Goal: Information Seeking & Learning: Learn about a topic

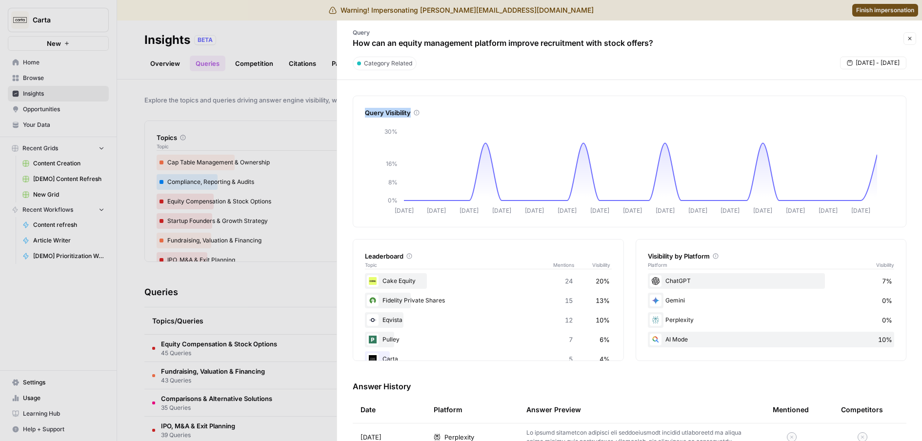
drag, startPoint x: 363, startPoint y: 111, endPoint x: 427, endPoint y: 115, distance: 64.5
click at [427, 115] on div "Query Visibility [DATE] Sep [DATE] Sep [DATE] Sep [DATE] Sep [DATE] Sep [DATE] …" at bounding box center [630, 162] width 554 height 132
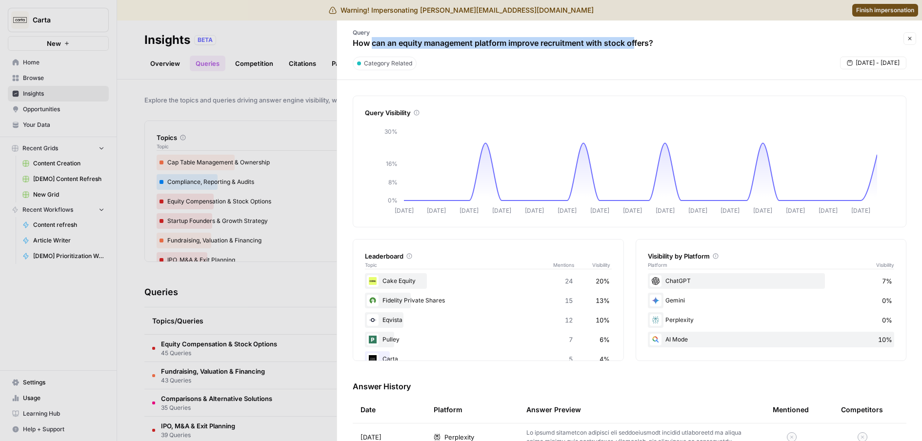
drag, startPoint x: 390, startPoint y: 41, endPoint x: 651, endPoint y: 46, distance: 261.0
click at [645, 47] on p "How can an equity management platform improve recruitment with stock offers?" at bounding box center [503, 43] width 300 height 12
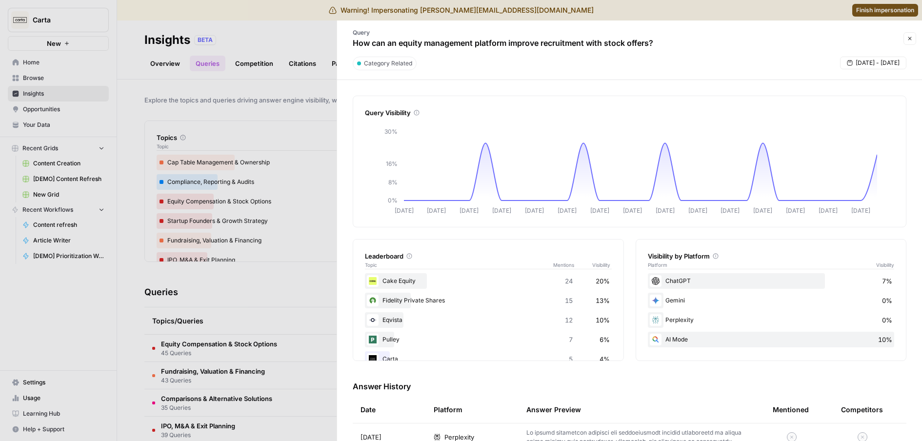
click at [663, 44] on div "Query How can an equity management platform improve recruitment with stock offe…" at bounding box center [503, 38] width 320 height 28
click at [916, 36] on button "Close" at bounding box center [909, 38] width 13 height 13
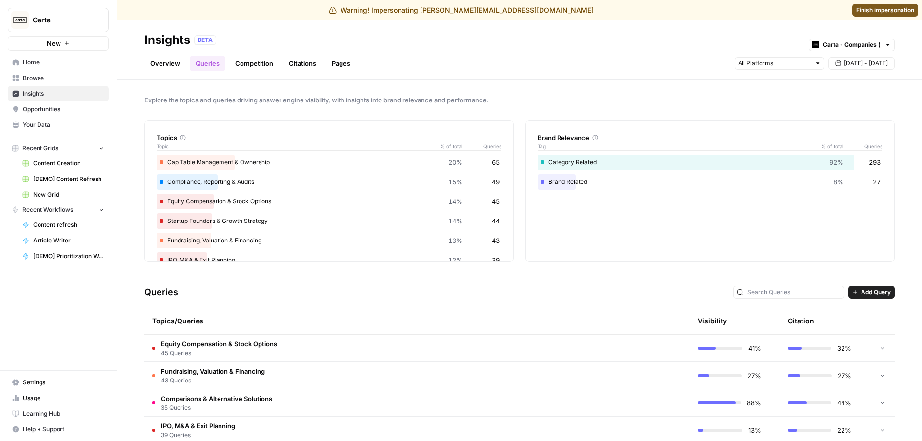
click at [178, 64] on link "Overview" at bounding box center [164, 64] width 41 height 16
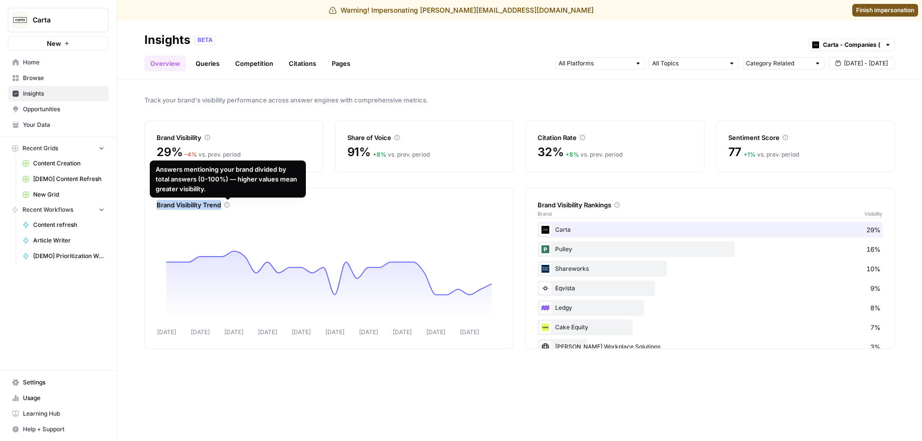
drag, startPoint x: 155, startPoint y: 204, endPoint x: 226, endPoint y: 207, distance: 71.8
click at [226, 207] on div "Brand Visibility Trend [DATE] Sep [DATE] Sep [DATE] Sep [DATE] Sep [DATE] Sep […" at bounding box center [328, 268] width 369 height 161
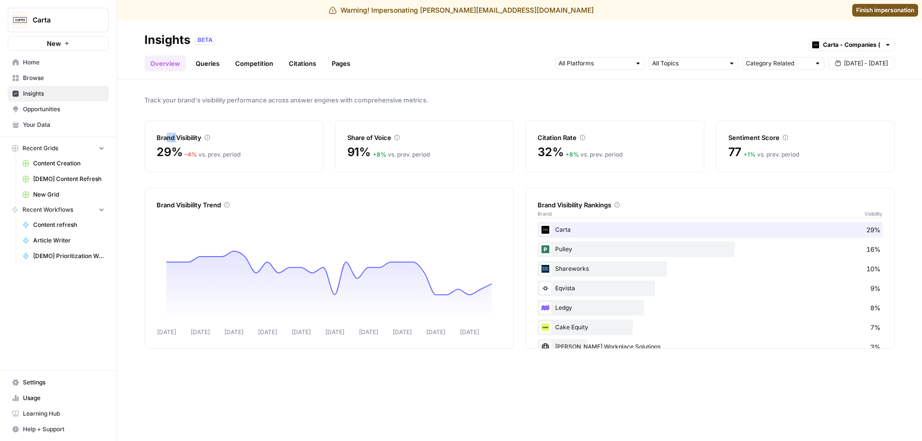
drag, startPoint x: 171, startPoint y: 139, endPoint x: 177, endPoint y: 139, distance: 5.9
click at [177, 139] on div "Brand Visibility" at bounding box center [234, 138] width 155 height 10
click at [203, 206] on div "Brand Visibility Trend" at bounding box center [329, 205] width 345 height 10
drag, startPoint x: 346, startPoint y: 142, endPoint x: 390, endPoint y: 140, distance: 43.9
click at [390, 140] on div "Share of Voice 91% + 8 % vs. prev. period" at bounding box center [424, 146] width 179 height 52
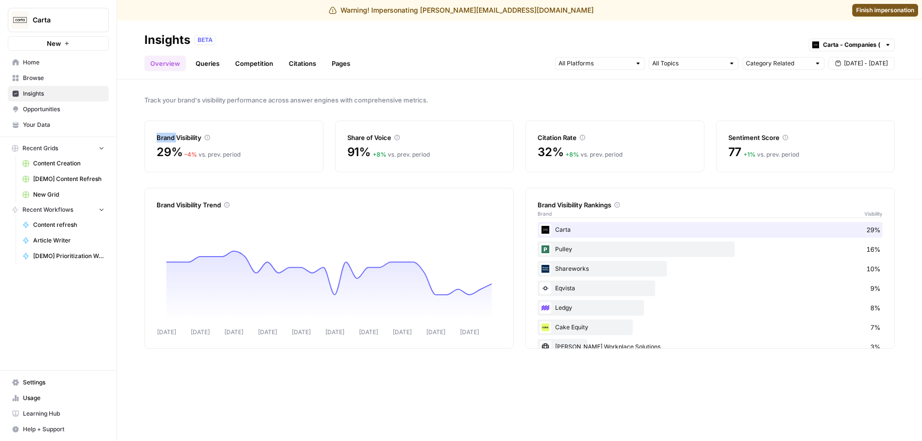
drag, startPoint x: 157, startPoint y: 138, endPoint x: 178, endPoint y: 140, distance: 21.0
click at [178, 140] on div "Brand Visibility" at bounding box center [234, 138] width 155 height 10
click at [191, 139] on div "Brand Visibility" at bounding box center [234, 138] width 155 height 10
drag, startPoint x: 157, startPoint y: 137, endPoint x: 214, endPoint y: 139, distance: 57.1
click at [214, 139] on div "Brand Visibility" at bounding box center [234, 138] width 155 height 10
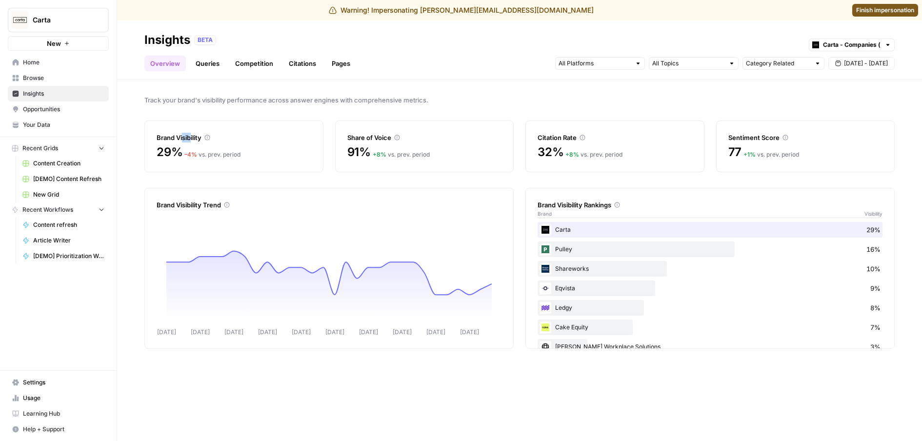
drag, startPoint x: 550, startPoint y: 137, endPoint x: 605, endPoint y: 134, distance: 55.2
click at [605, 134] on div "Citation Rate" at bounding box center [615, 138] width 155 height 10
click at [564, 136] on div "Citation Rate" at bounding box center [615, 138] width 155 height 10
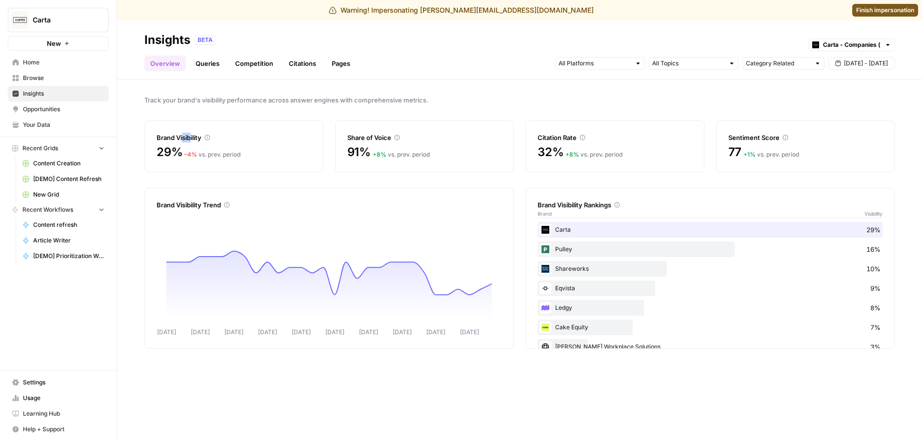
drag, startPoint x: 548, startPoint y: 136, endPoint x: 553, endPoint y: 135, distance: 5.4
click at [553, 135] on div "Citation Rate" at bounding box center [615, 138] width 155 height 10
drag, startPoint x: 155, startPoint y: 137, endPoint x: 176, endPoint y: 136, distance: 21.0
click at [176, 136] on div "Brand Visibility 29% – 4 % vs. prev. period" at bounding box center [233, 146] width 179 height 52
drag, startPoint x: 152, startPoint y: 205, endPoint x: 222, endPoint y: 206, distance: 70.3
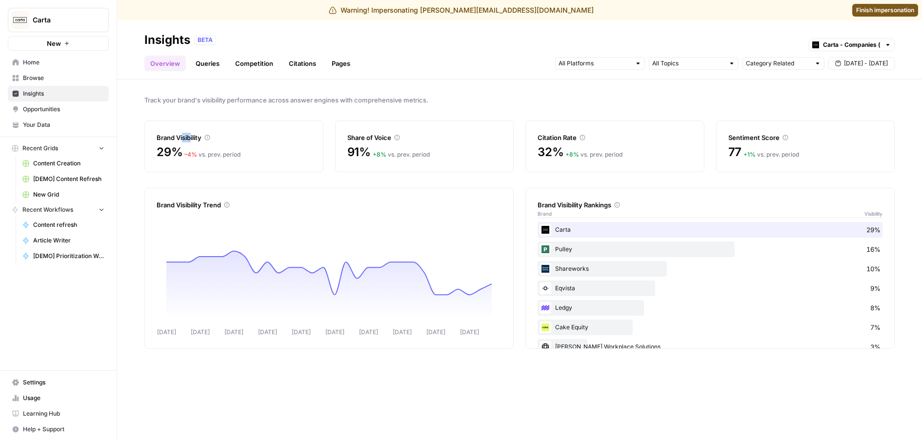
click at [222, 206] on div "Brand Visibility Trend [DATE] Sep [DATE] Sep [DATE] Sep [DATE] Sep [DATE] Sep […" at bounding box center [328, 268] width 369 height 161
drag, startPoint x: 261, startPoint y: 157, endPoint x: 261, endPoint y: 147, distance: 10.3
click at [200, 139] on div "Brand Visibility 29% – 4 % vs. prev. period" at bounding box center [233, 146] width 179 height 52
click at [675, 59] on input "text" at bounding box center [688, 64] width 72 height 10
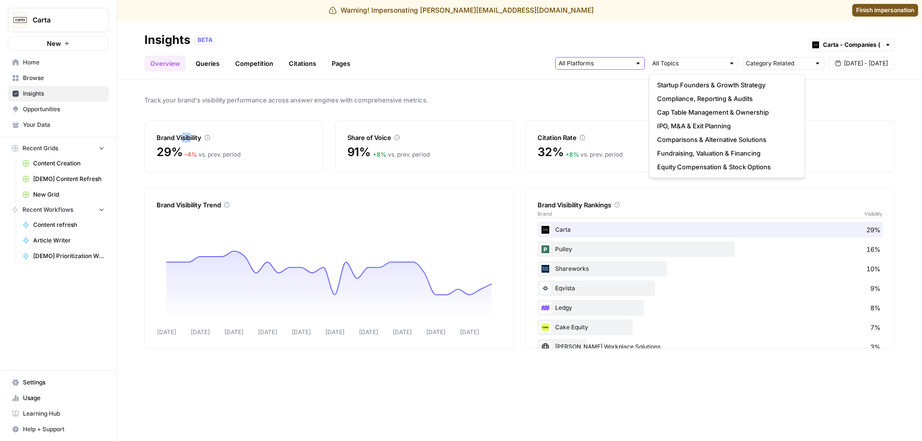
click at [620, 68] on input "text" at bounding box center [595, 64] width 72 height 10
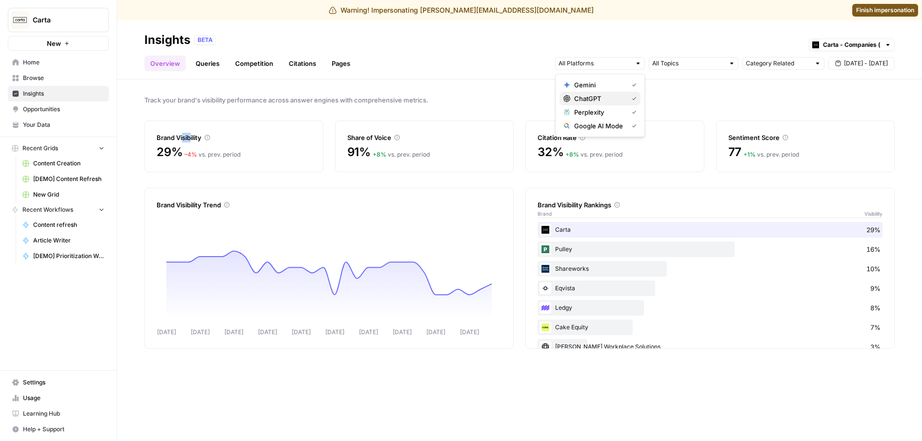
click at [620, 94] on span "ChatGPT" at bounding box center [599, 99] width 50 height 10
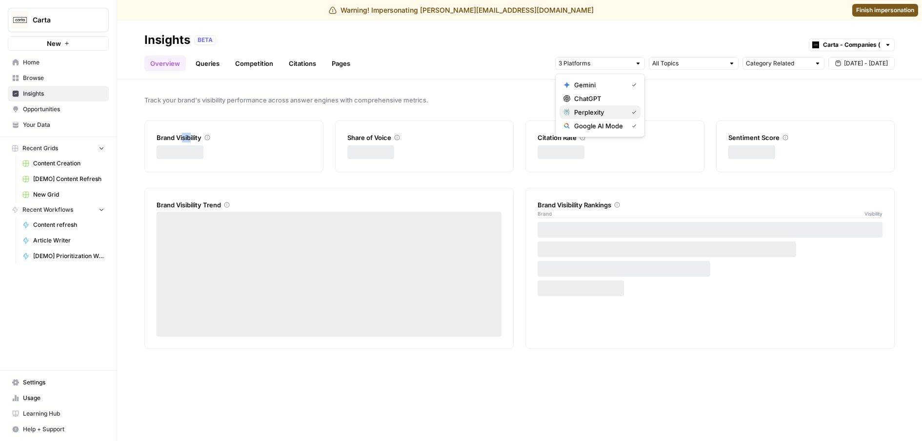
click at [622, 112] on span "Perplexity" at bounding box center [599, 112] width 50 height 10
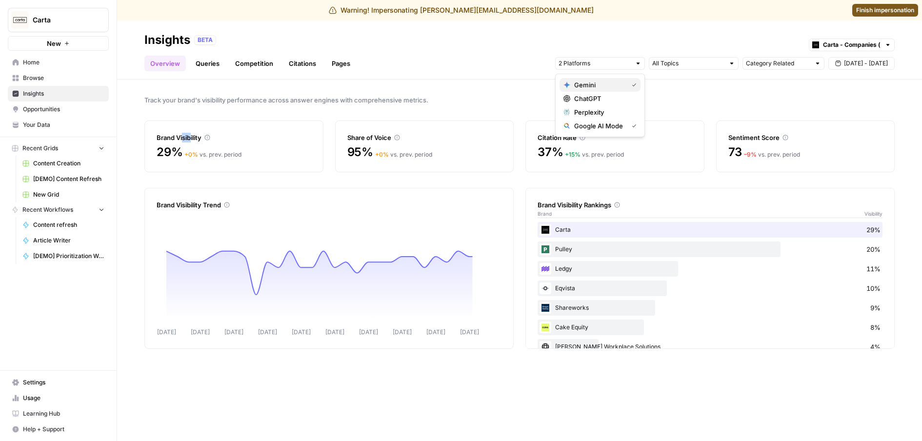
click at [594, 84] on span "Gemini" at bounding box center [599, 85] width 50 height 10
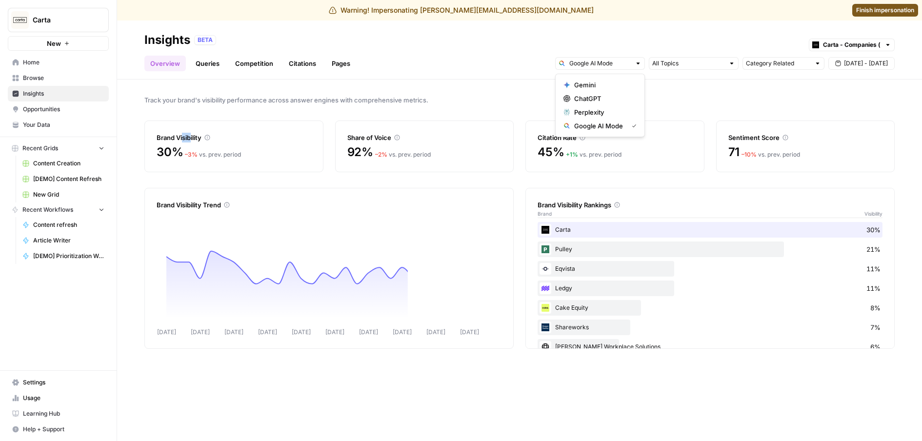
drag, startPoint x: 596, startPoint y: 97, endPoint x: 604, endPoint y: 100, distance: 9.4
click at [604, 100] on span "ChatGPT" at bounding box center [603, 99] width 59 height 10
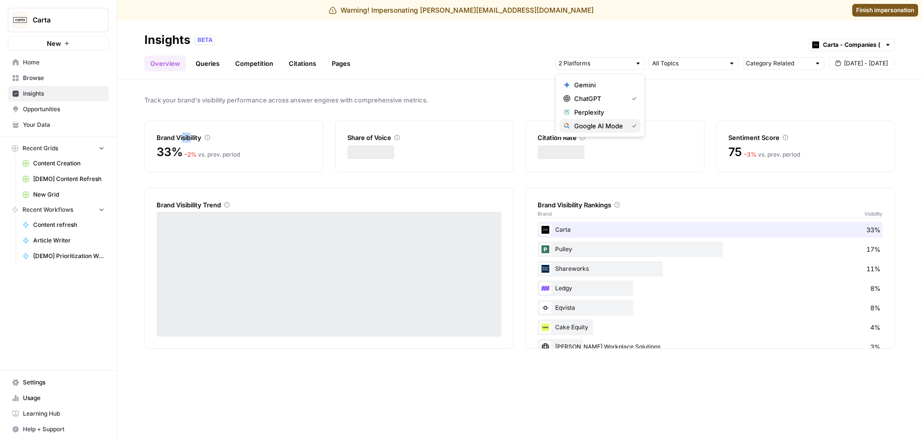
click at [622, 126] on span "Google AI Mode" at bounding box center [599, 126] width 50 height 10
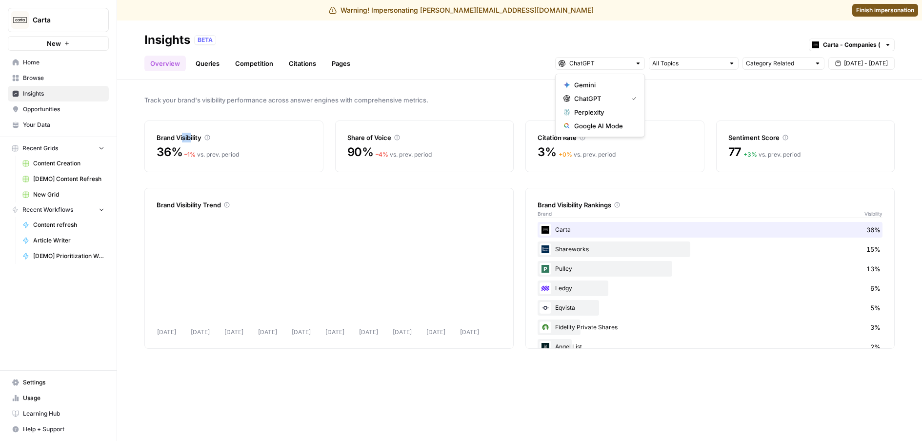
click at [511, 104] on span "Track your brand's visibility performance across answer engines with comprehens…" at bounding box center [519, 100] width 750 height 10
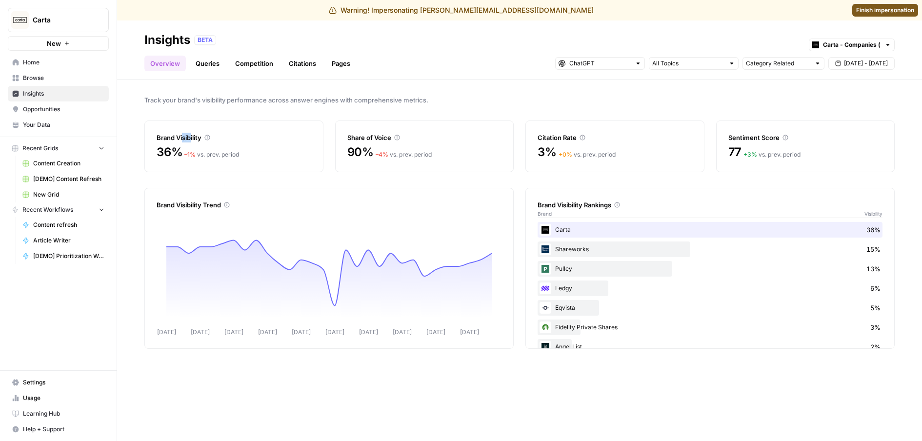
click at [200, 60] on link "Queries" at bounding box center [208, 64] width 36 height 16
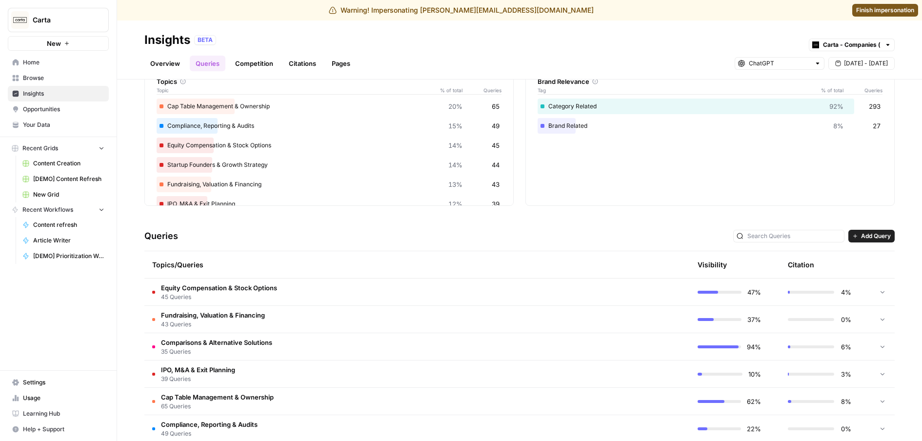
click at [331, 290] on td "Equity Compensation & Stock Options 45 Queries" at bounding box center [370, 292] width 453 height 27
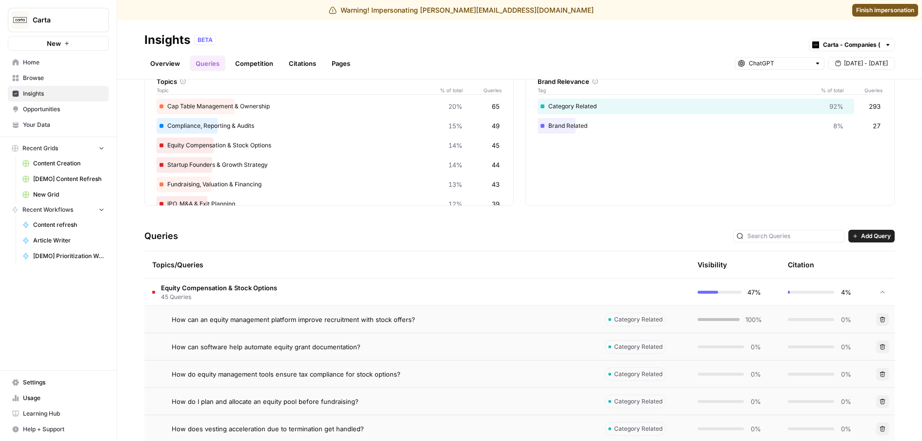
scroll to position [137, 0]
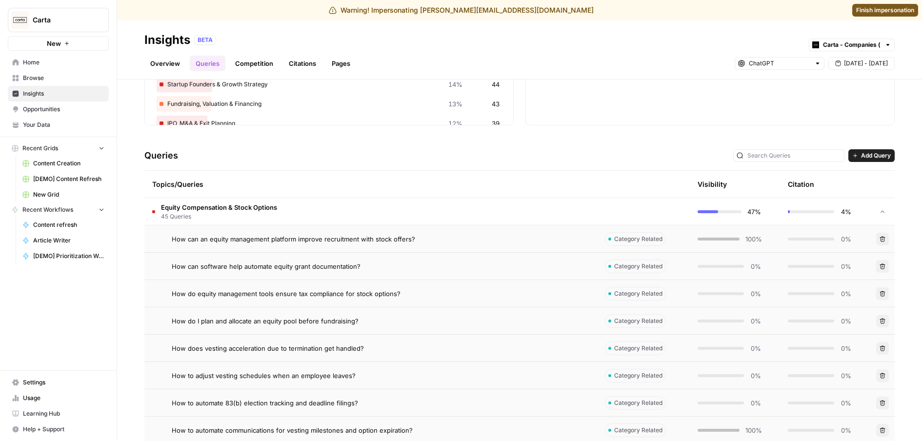
click at [329, 240] on span "How can an equity management platform improve recruitment with stock offers?" at bounding box center [293, 239] width 243 height 10
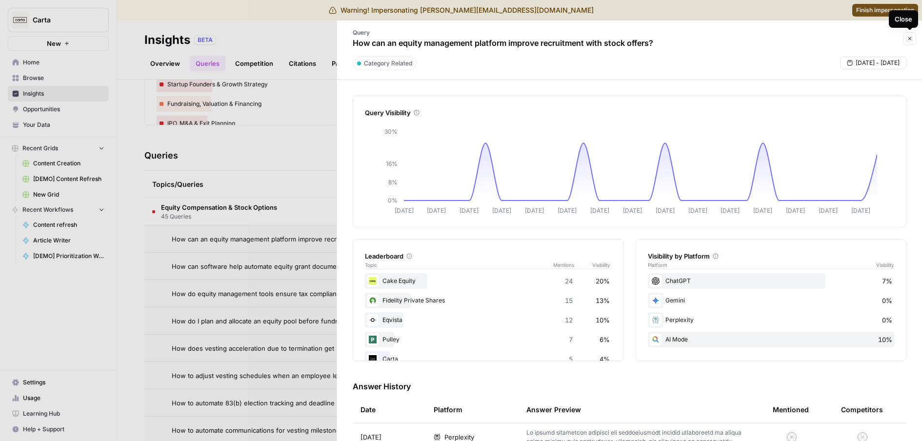
click at [909, 37] on icon "button" at bounding box center [910, 39] width 6 height 6
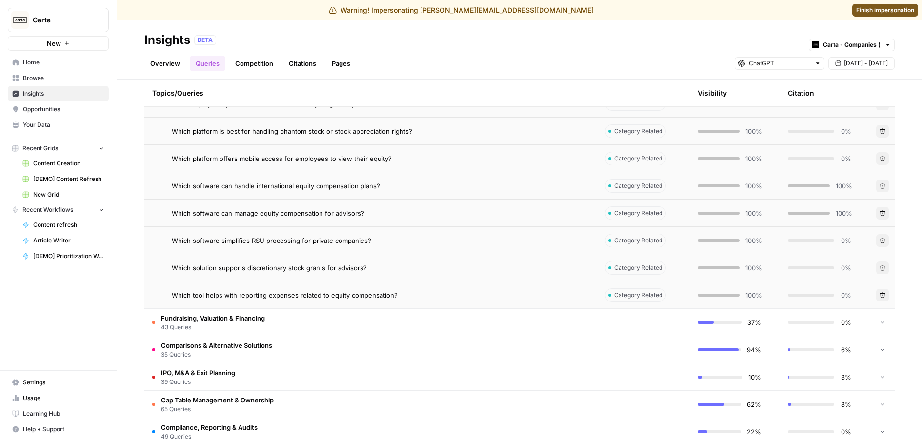
scroll to position [1283, 0]
click at [630, 326] on td at bounding box center [643, 321] width 93 height 27
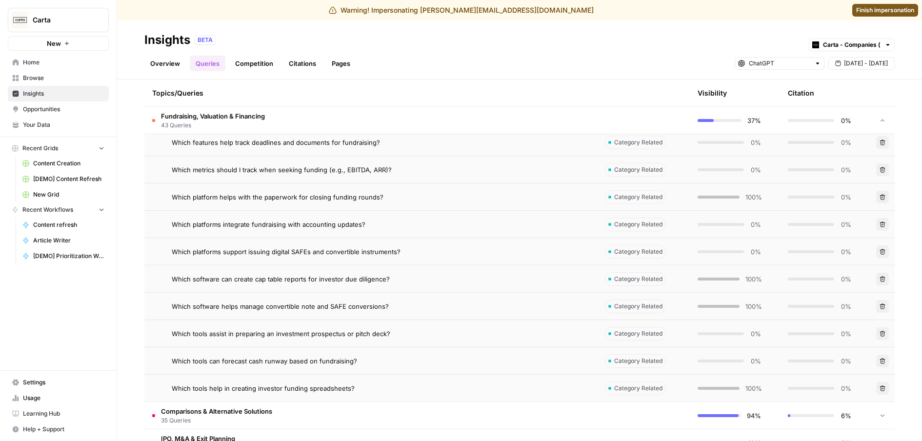
scroll to position [2504, 0]
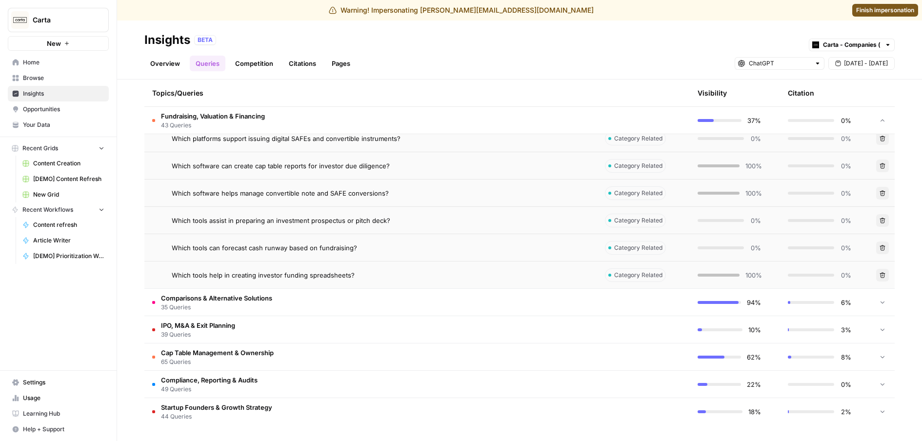
click at [720, 364] on td "62%" at bounding box center [735, 356] width 90 height 27
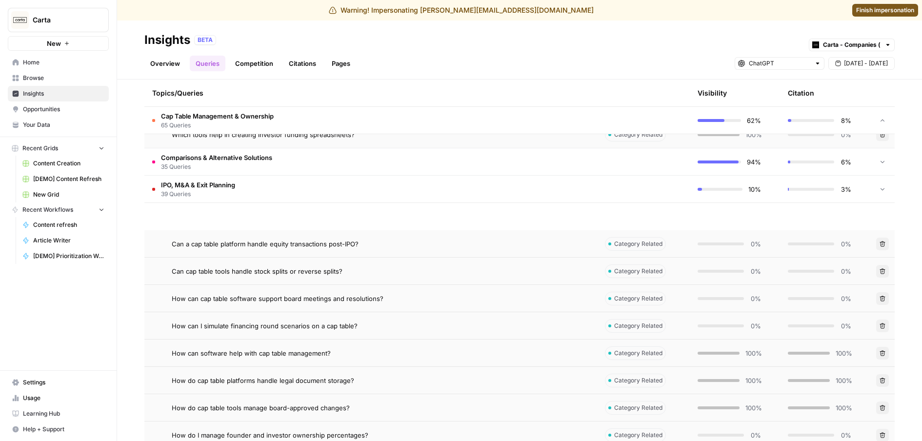
scroll to position [2801, 0]
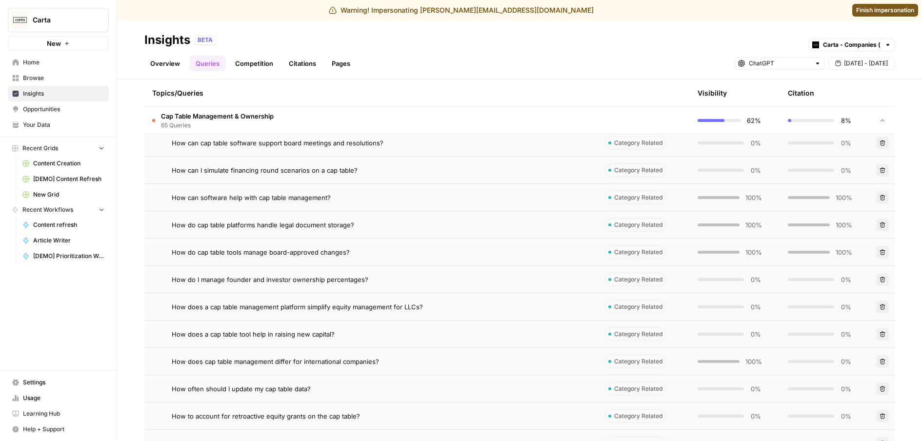
click at [690, 240] on td "100%" at bounding box center [735, 252] width 90 height 27
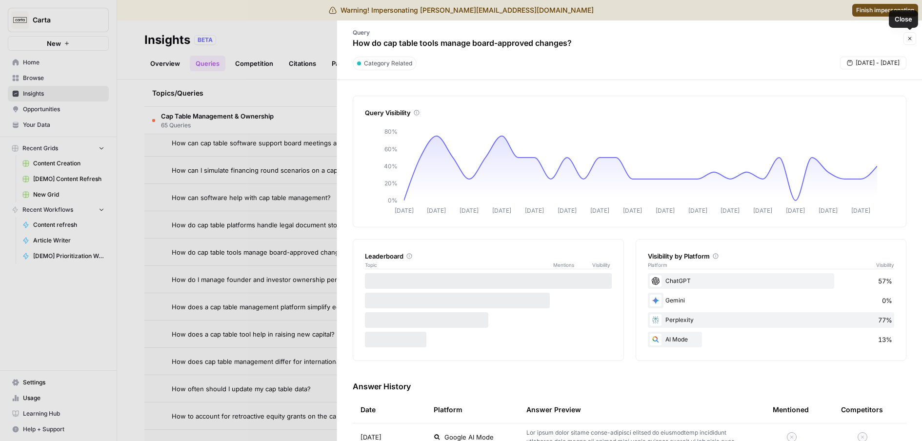
click at [909, 38] on icon "button" at bounding box center [910, 39] width 6 height 6
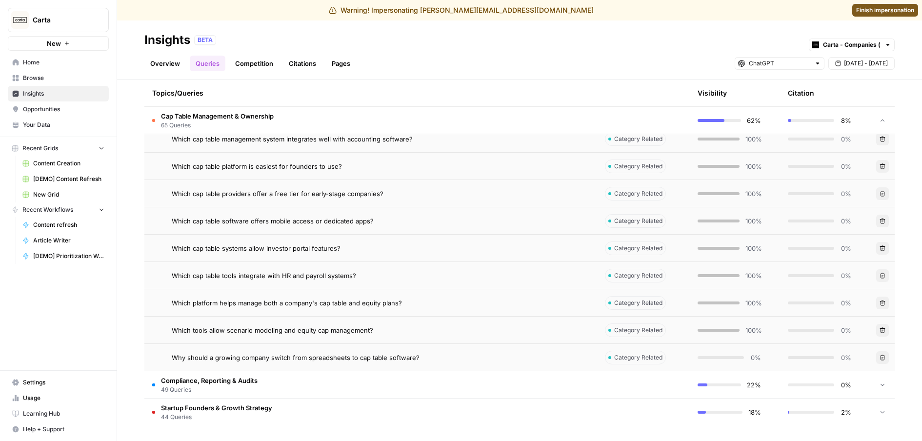
scroll to position [4280, 0]
click at [225, 393] on span "49 Queries" at bounding box center [209, 389] width 97 height 9
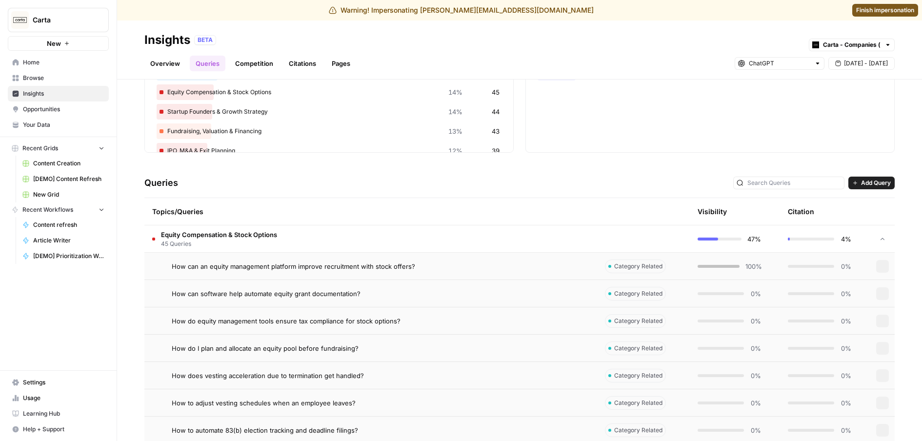
scroll to position [0, 0]
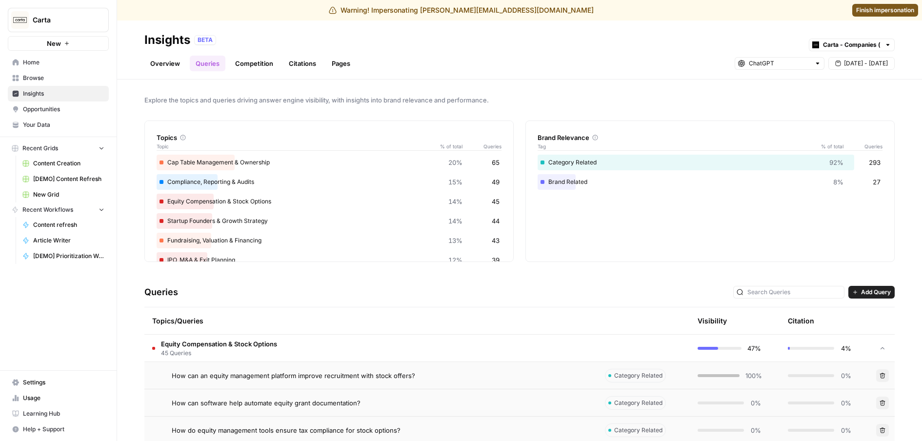
click at [155, 61] on link "Overview" at bounding box center [164, 64] width 41 height 16
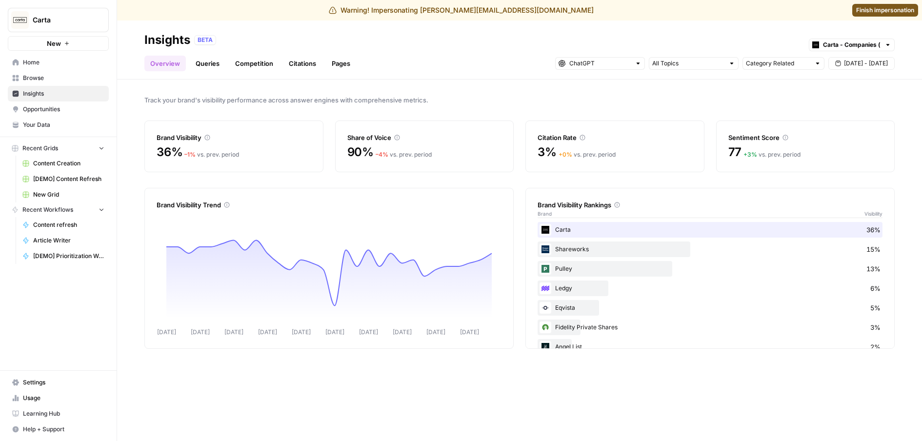
click at [207, 65] on link "Queries" at bounding box center [208, 64] width 36 height 16
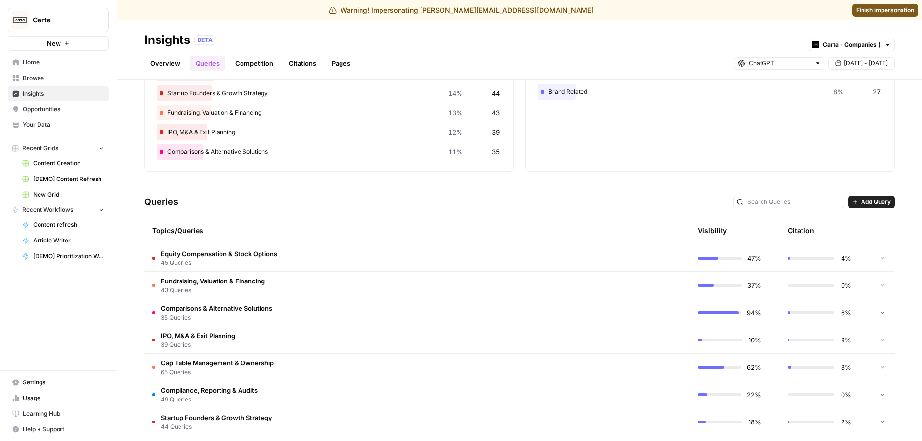
scroll to position [100, 0]
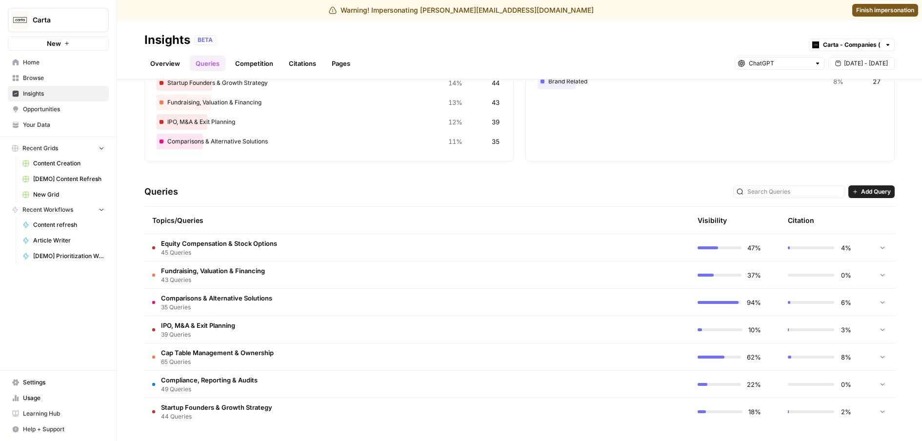
click at [170, 68] on link "Overview" at bounding box center [164, 64] width 41 height 16
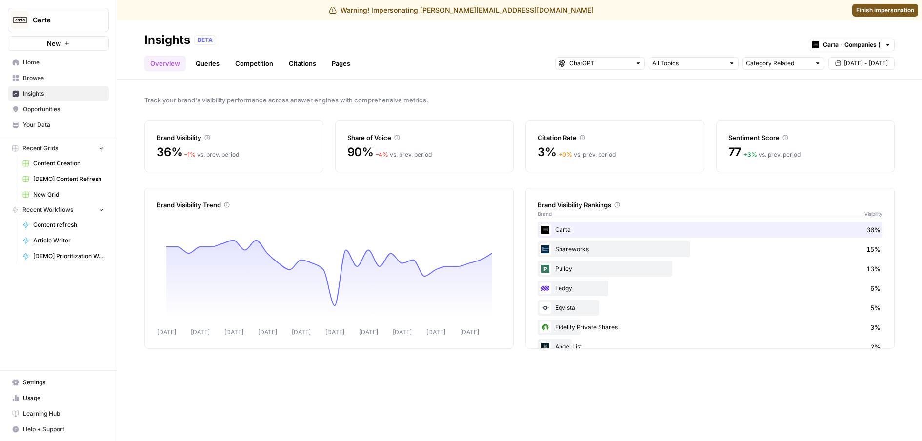
click at [198, 60] on link "Queries" at bounding box center [208, 64] width 36 height 16
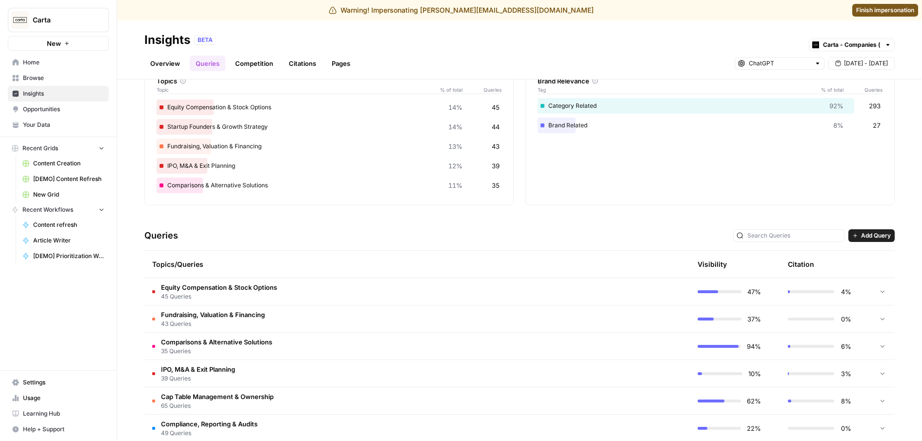
scroll to position [100, 0]
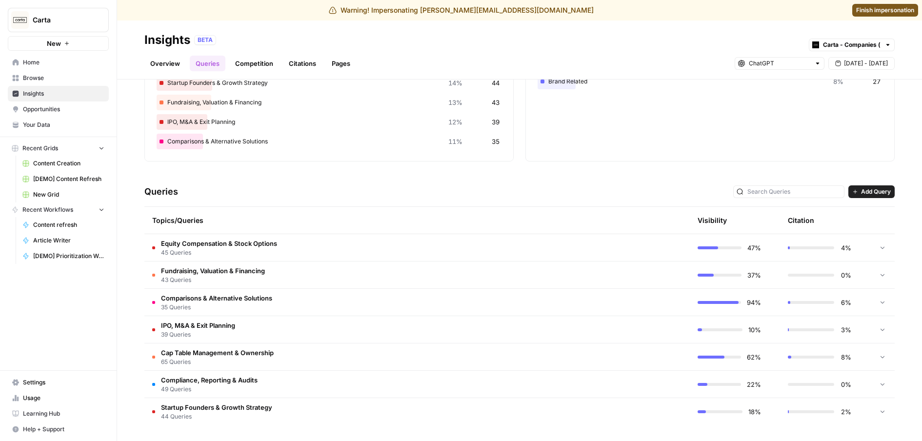
click at [299, 249] on td "Equity Compensation & Stock Options 45 Queries" at bounding box center [370, 247] width 453 height 27
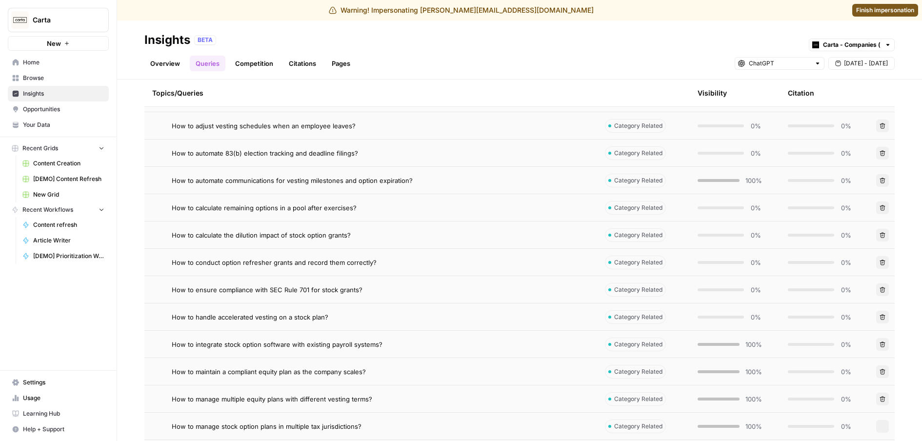
scroll to position [502, 0]
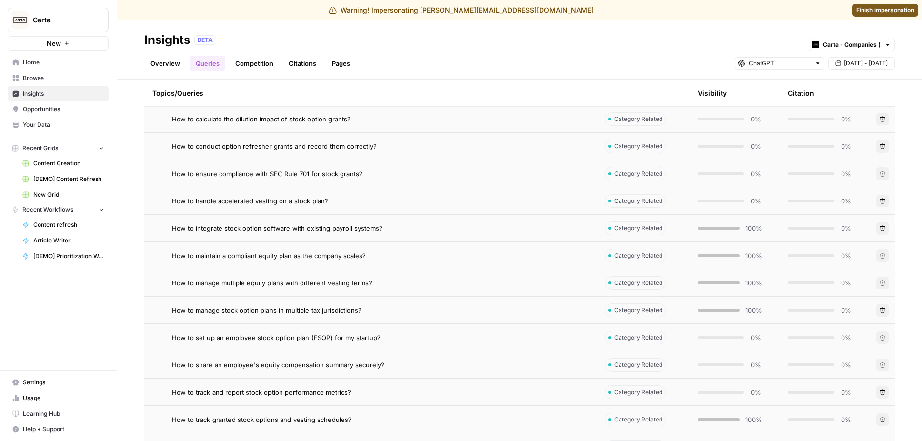
click at [352, 196] on div "How to handle accelerated vesting on a stock plan?" at bounding box center [381, 201] width 418 height 10
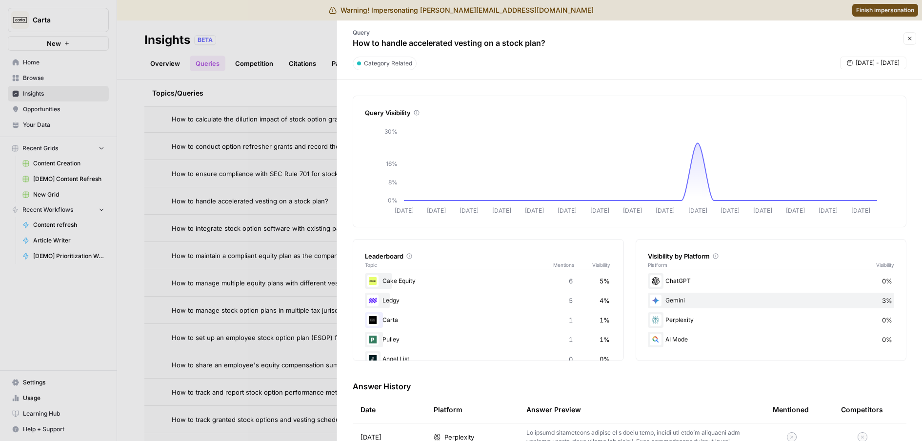
click at [911, 40] on icon "button" at bounding box center [910, 39] width 6 height 6
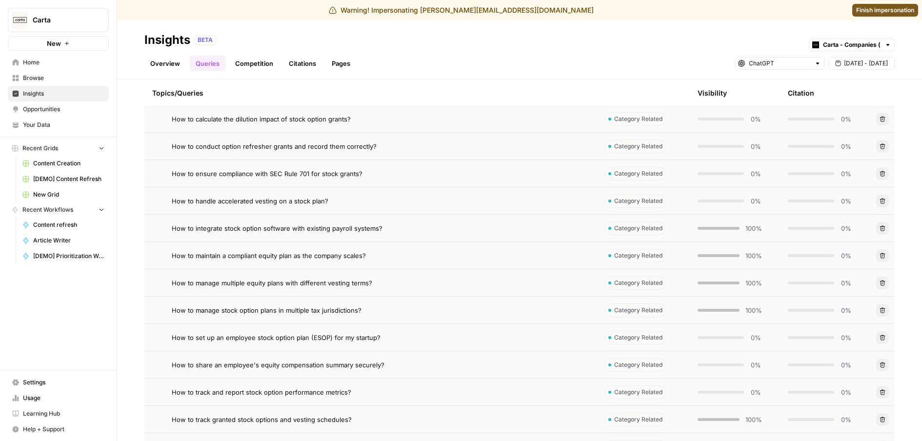
click at [389, 231] on div "How to integrate stock option software with existing payroll systems?" at bounding box center [381, 228] width 418 height 10
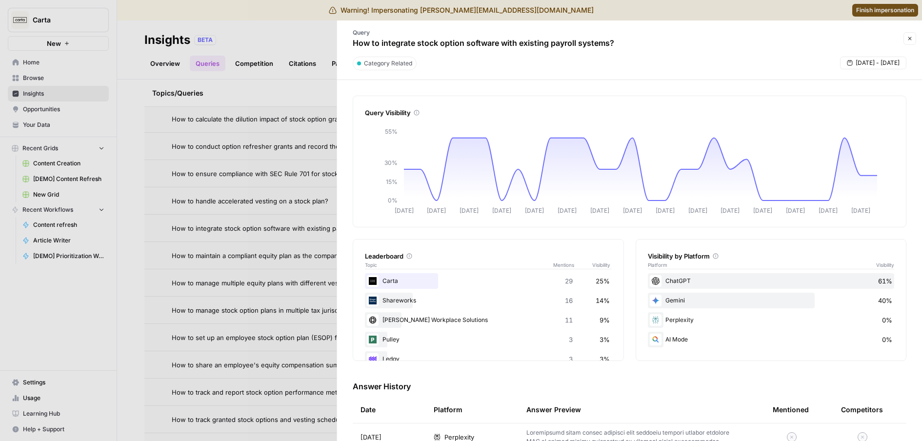
click at [913, 37] on button "Close" at bounding box center [909, 38] width 13 height 13
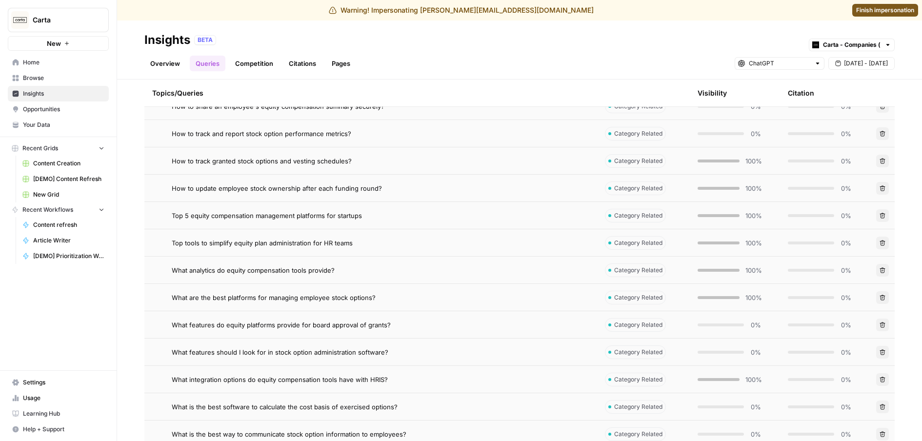
scroll to position [662, 0]
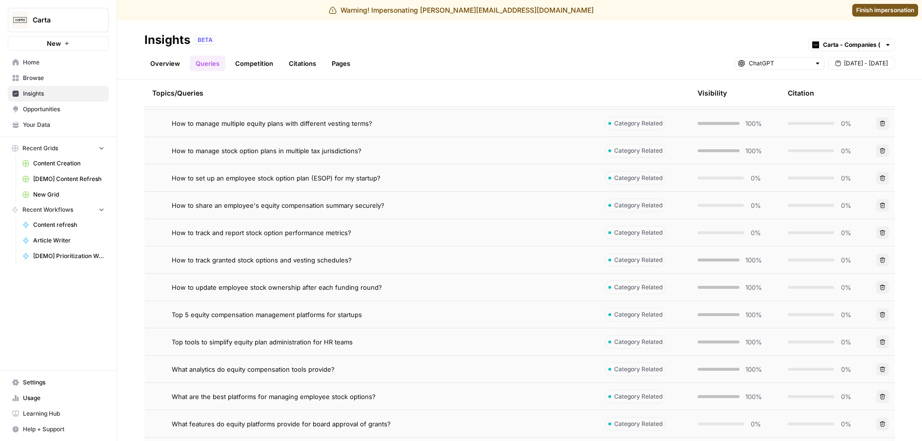
click at [750, 262] on span "100%" at bounding box center [753, 260] width 16 height 10
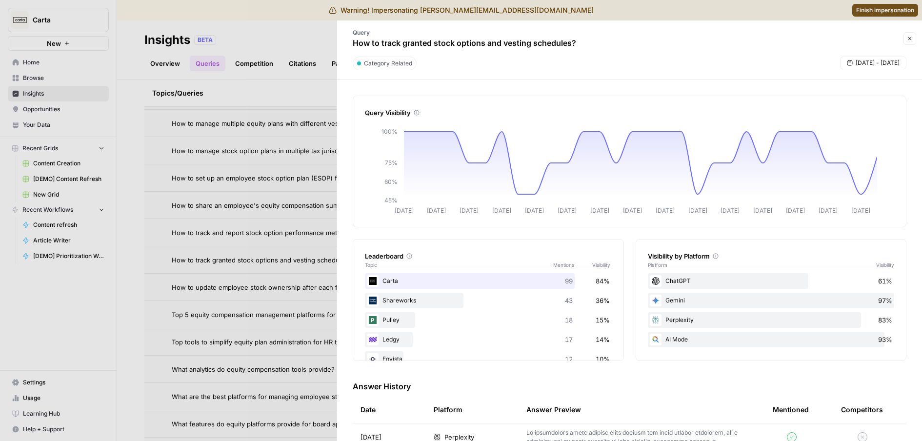
click at [914, 35] on button "Close" at bounding box center [909, 38] width 13 height 13
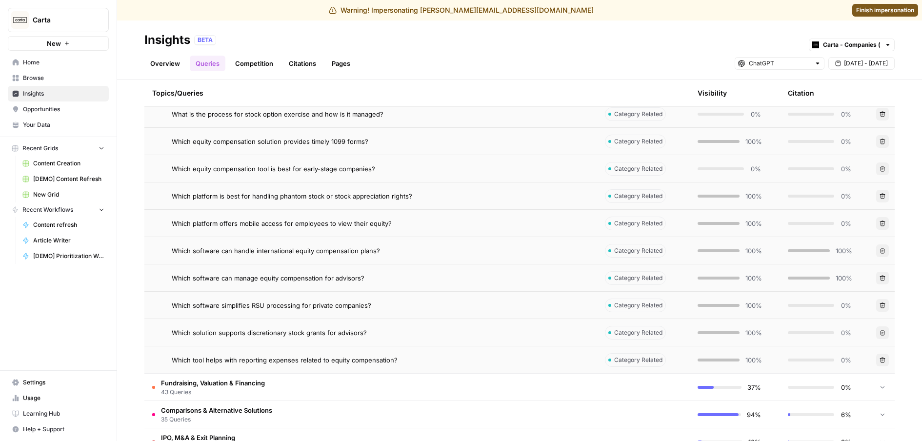
scroll to position [1330, 0]
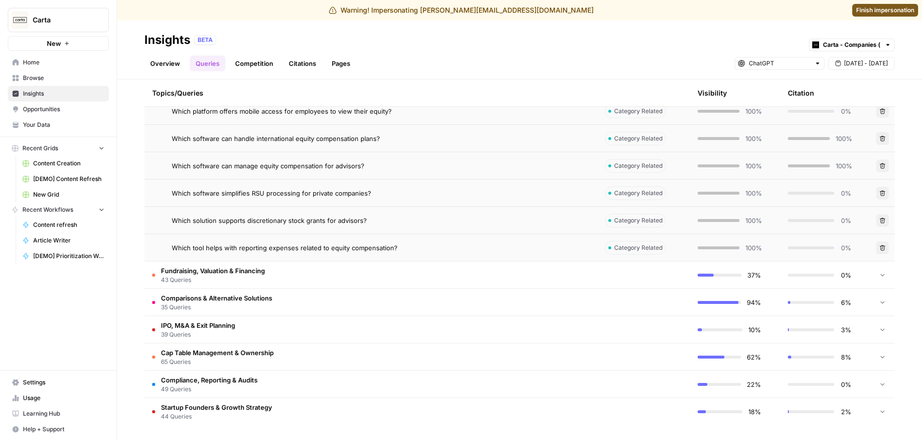
click at [363, 276] on td "Fundraising, Valuation & Financing 43 Queries" at bounding box center [370, 274] width 453 height 27
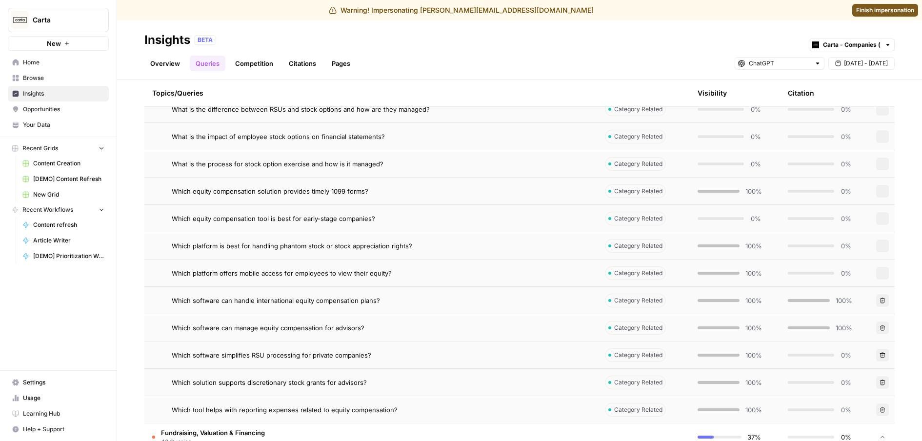
scroll to position [1005, 0]
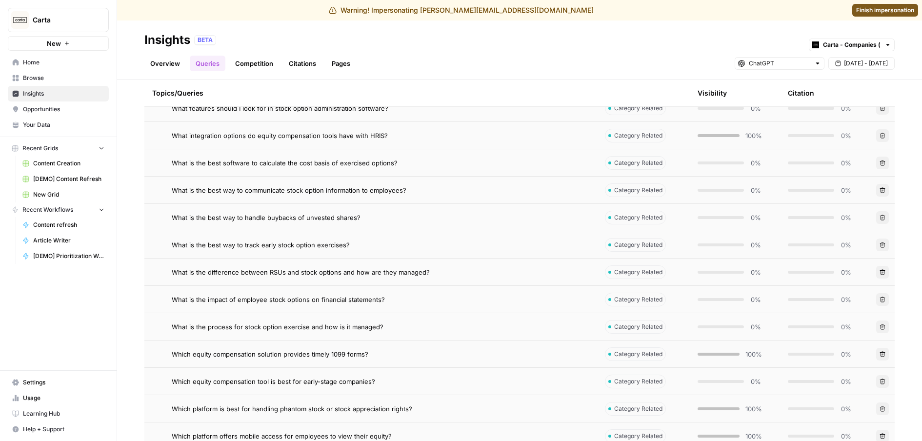
click at [171, 64] on link "Overview" at bounding box center [164, 64] width 41 height 16
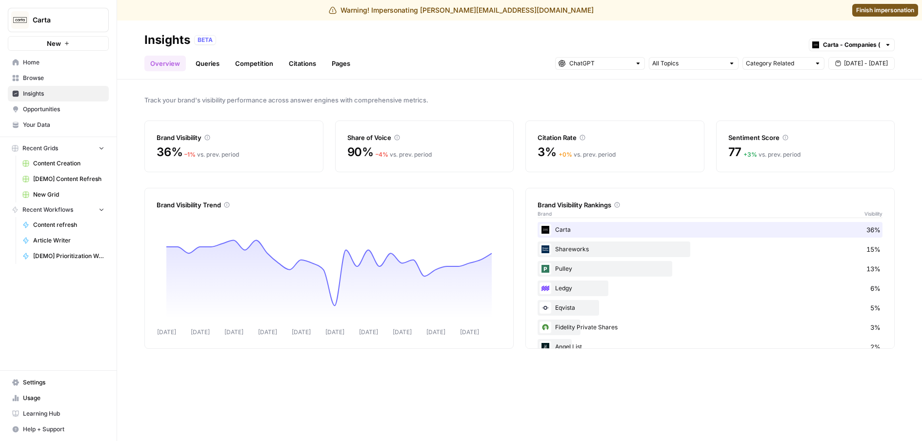
click at [642, 62] on div at bounding box center [600, 63] width 90 height 13
click at [623, 80] on span "Gemini" at bounding box center [603, 85] width 59 height 10
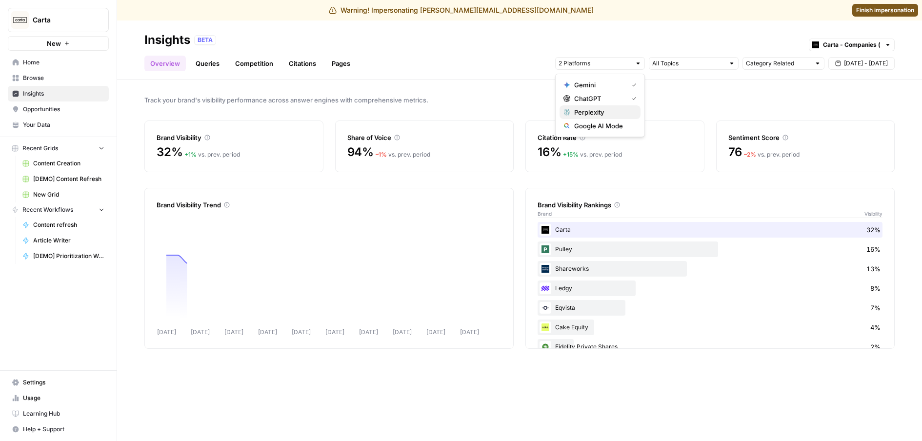
click at [621, 113] on span "Perplexity" at bounding box center [603, 112] width 59 height 10
click at [624, 130] on span "Google AI Mode" at bounding box center [603, 126] width 59 height 10
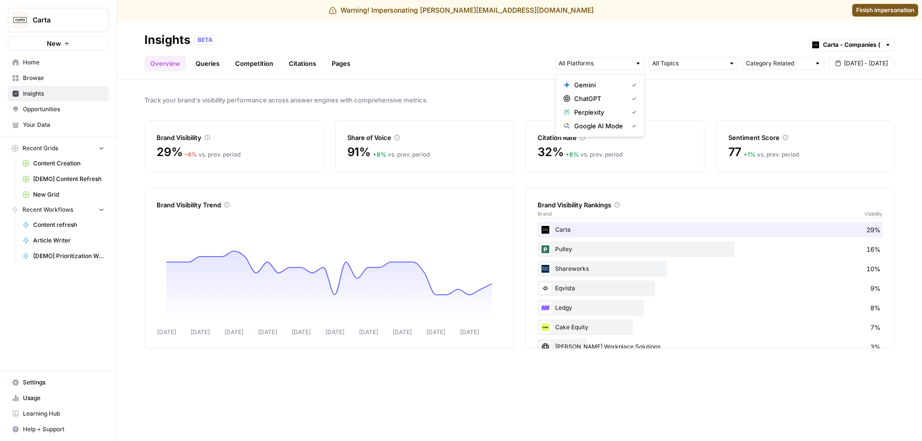
click at [715, 100] on span "Track your brand's visibility performance across answer engines with comprehens…" at bounding box center [519, 100] width 750 height 10
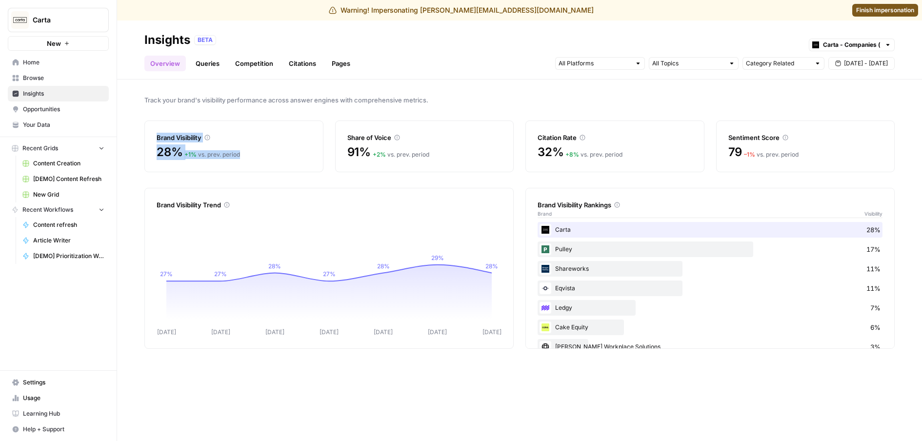
drag, startPoint x: 149, startPoint y: 137, endPoint x: 257, endPoint y: 152, distance: 109.3
click at [250, 150] on div "Brand Visibility 28% + 1 % vs. prev. period" at bounding box center [233, 146] width 179 height 52
click at [258, 152] on div "28% + 1 % vs. prev. period" at bounding box center [234, 152] width 155 height 16
drag, startPoint x: 386, startPoint y: 138, endPoint x: 424, endPoint y: 143, distance: 38.9
click at [423, 139] on div "Share of Voice 91% + 2 % vs. prev. period" at bounding box center [424, 146] width 179 height 52
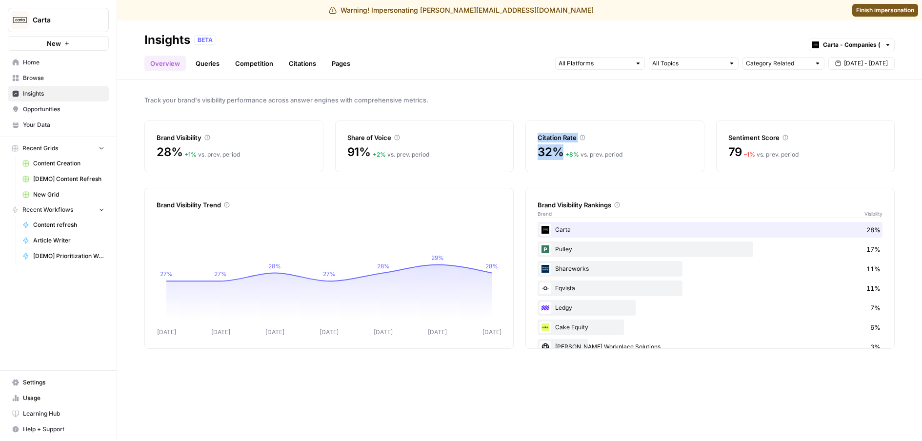
drag, startPoint x: 530, startPoint y: 134, endPoint x: 561, endPoint y: 146, distance: 33.5
click at [561, 146] on div "Citation Rate 32% + 8 % vs. prev. period" at bounding box center [614, 146] width 179 height 52
click at [561, 146] on span "32%" at bounding box center [551, 152] width 26 height 16
